Goal: Obtain resource: Download file/media

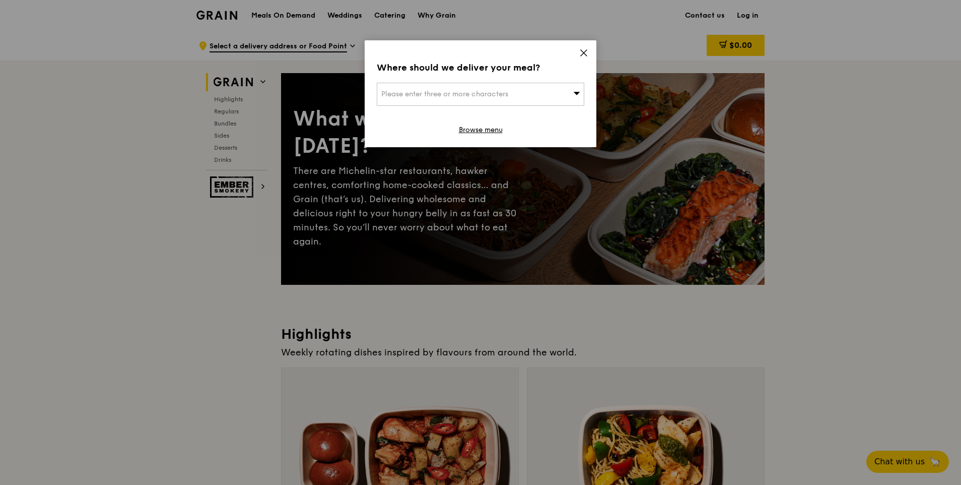
click at [585, 55] on icon at bounding box center [583, 52] width 9 height 9
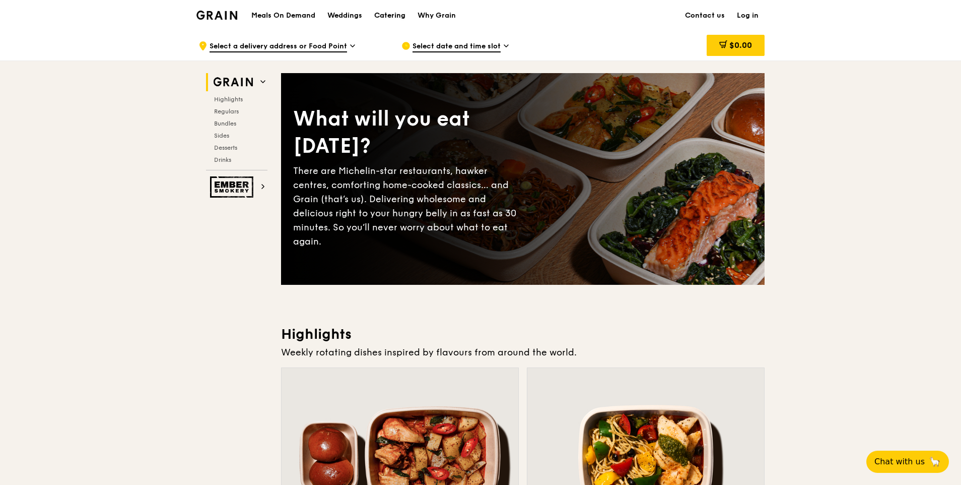
click at [394, 11] on div "Catering" at bounding box center [389, 16] width 31 height 30
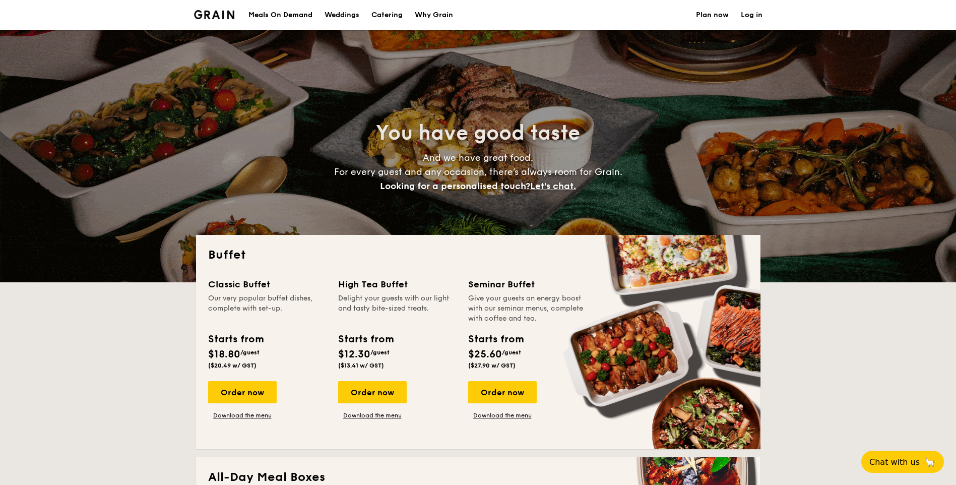
select select
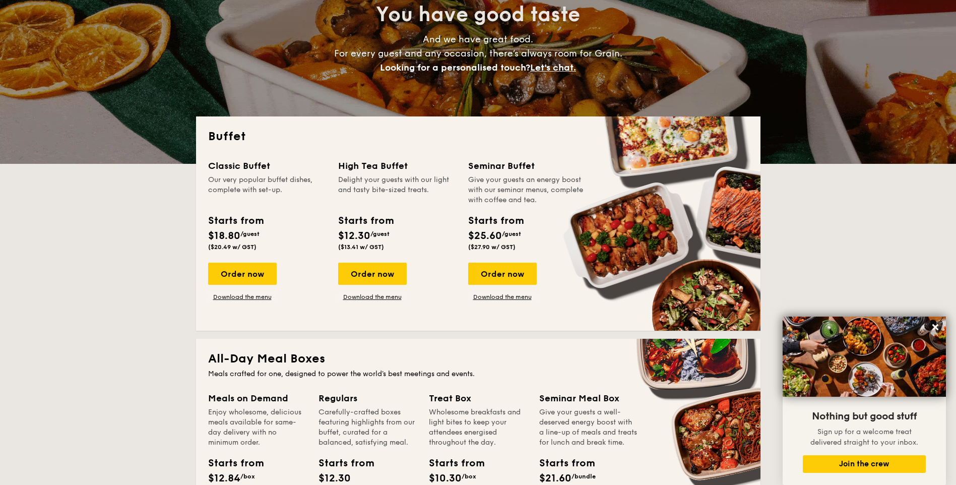
scroll to position [101, 0]
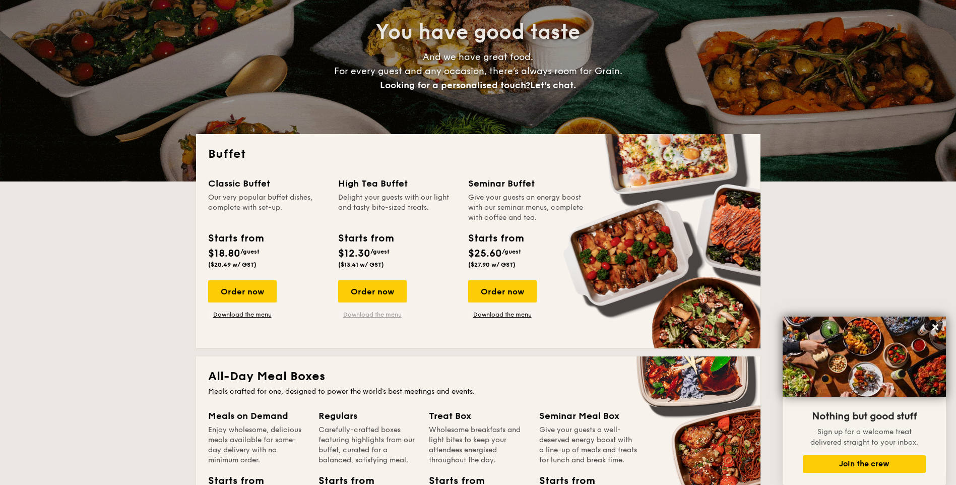
click at [371, 316] on link "Download the menu" at bounding box center [372, 314] width 69 height 8
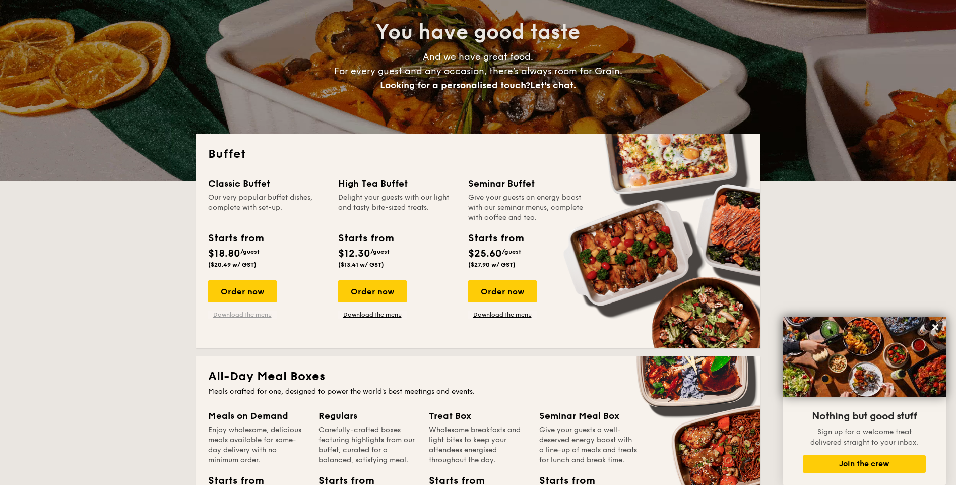
click at [248, 313] on link "Download the menu" at bounding box center [242, 314] width 69 height 8
